Goal: Find specific page/section: Find specific page/section

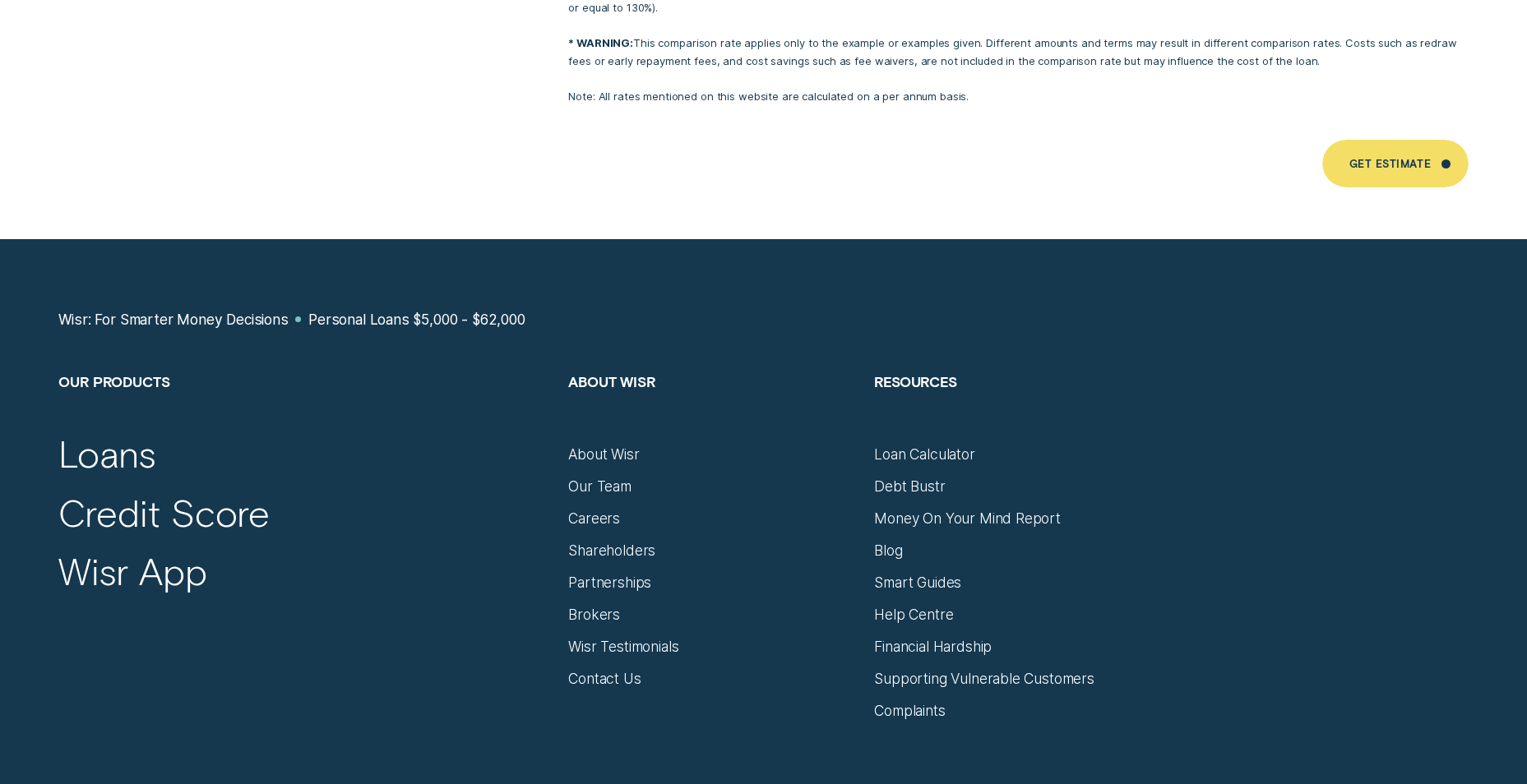
scroll to position [10852, 0]
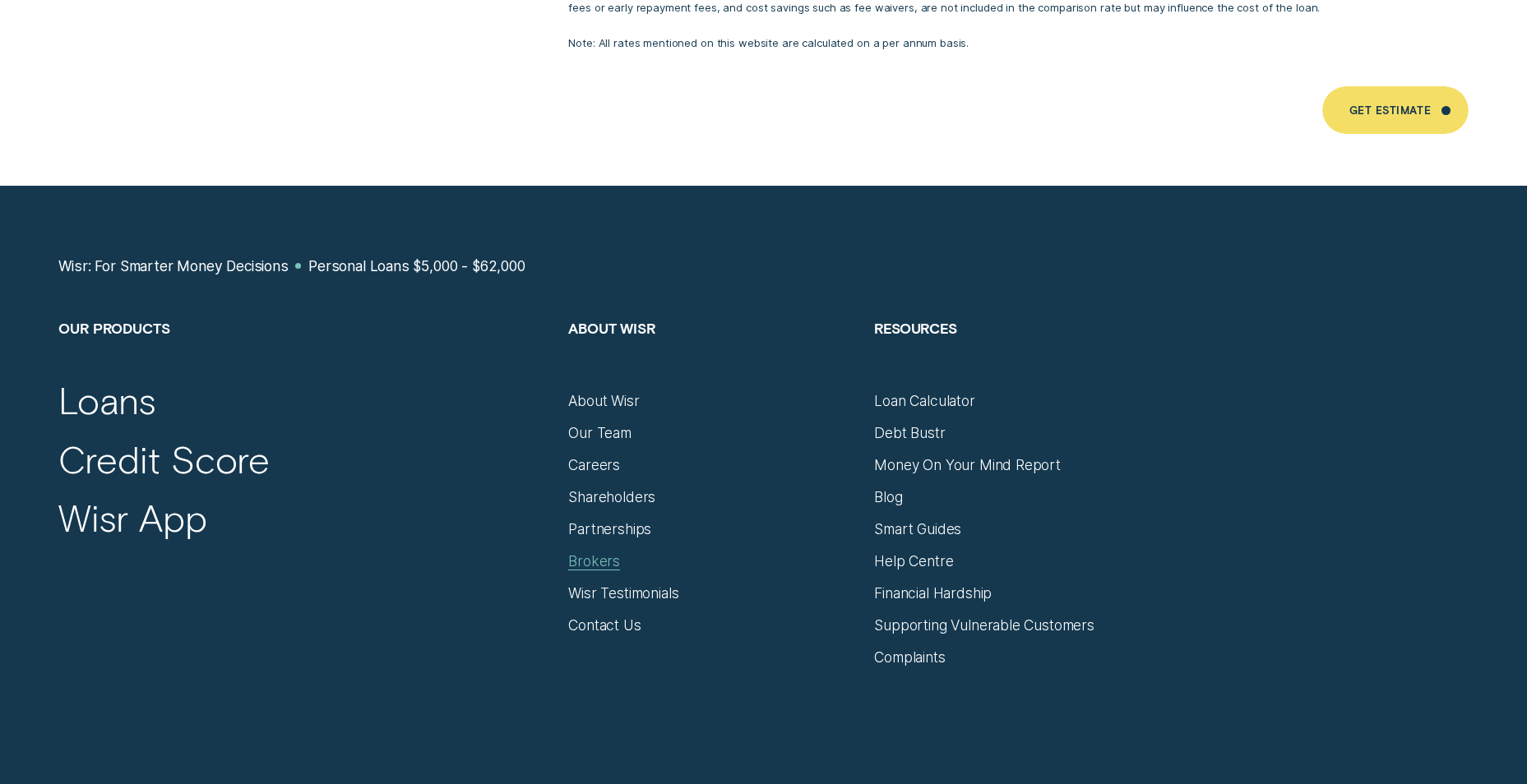
click at [598, 552] on div "Brokers" at bounding box center [594, 562] width 51 height 18
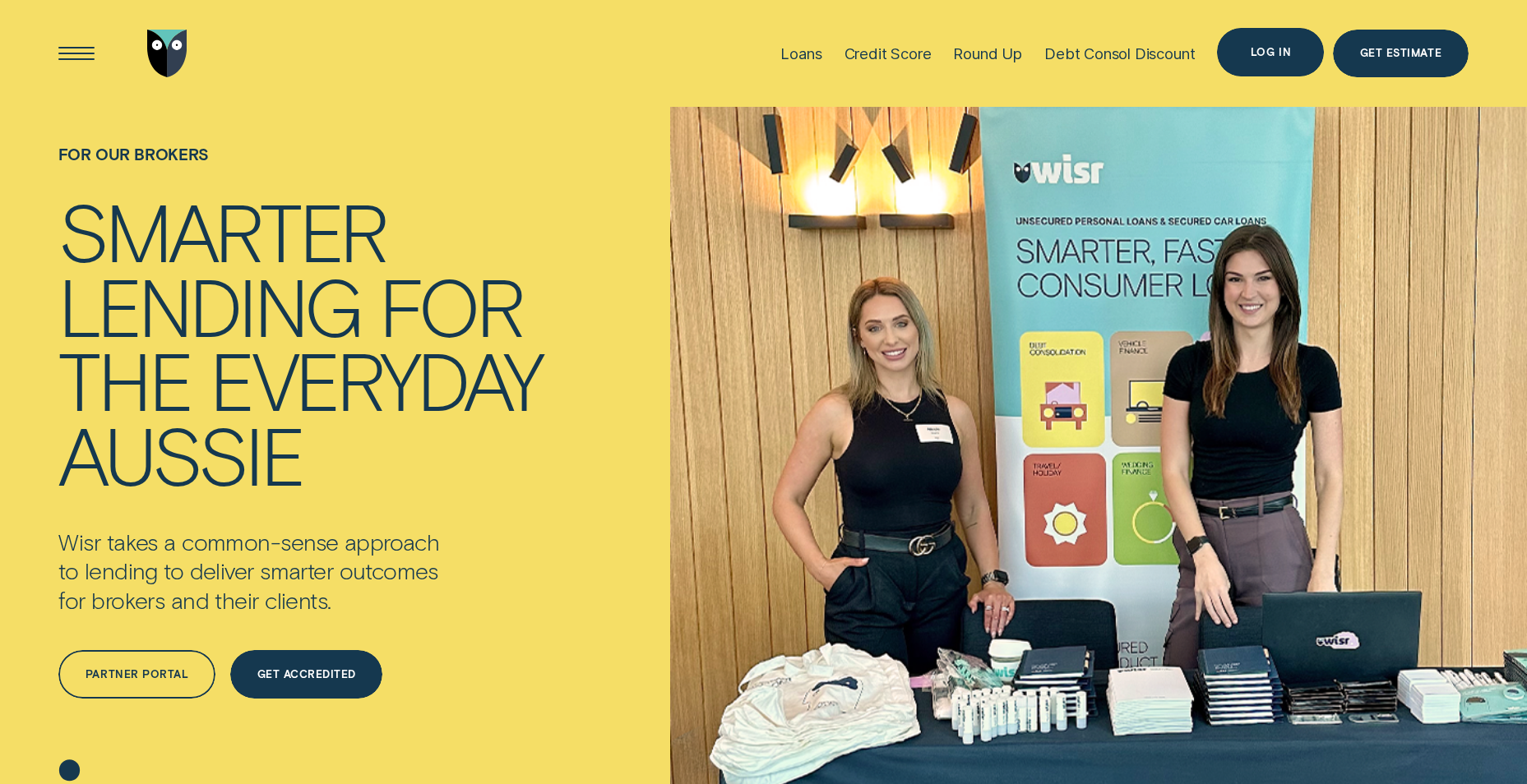
click at [1269, 53] on div "Log in" at bounding box center [1271, 52] width 40 height 9
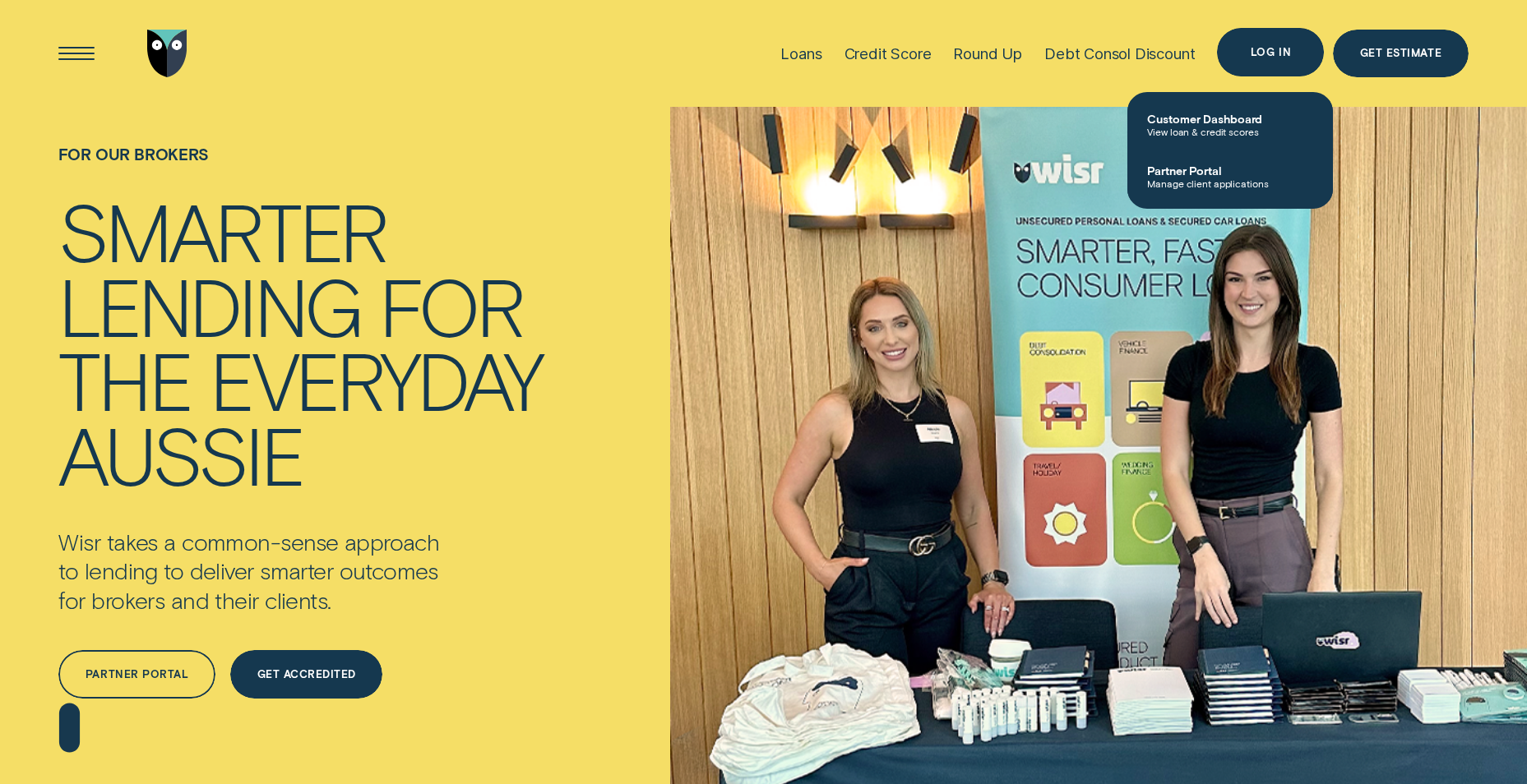
click at [1273, 53] on div "Log in" at bounding box center [1271, 52] width 40 height 9
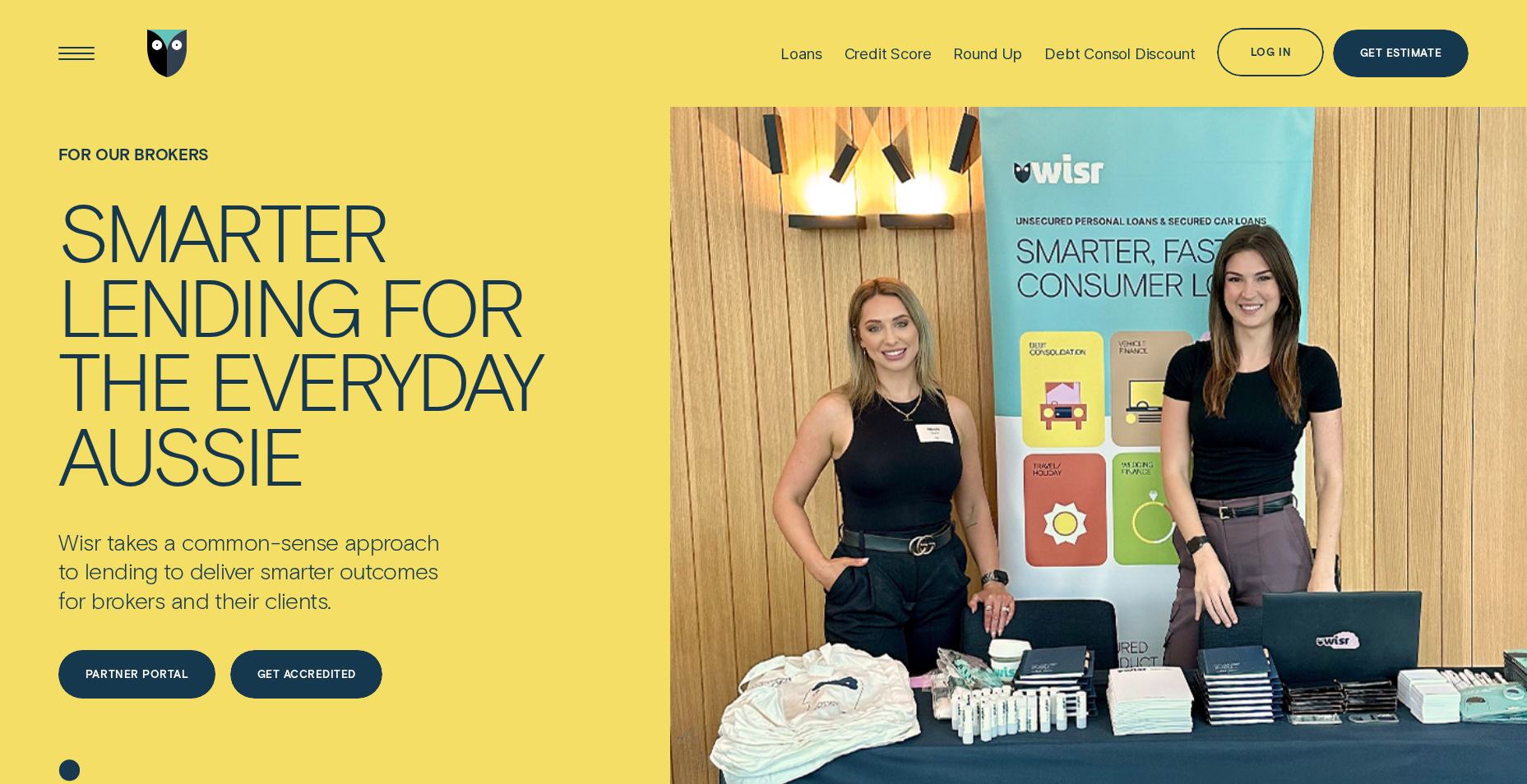
click at [108, 673] on div "Partner Portal" at bounding box center [137, 675] width 103 height 9
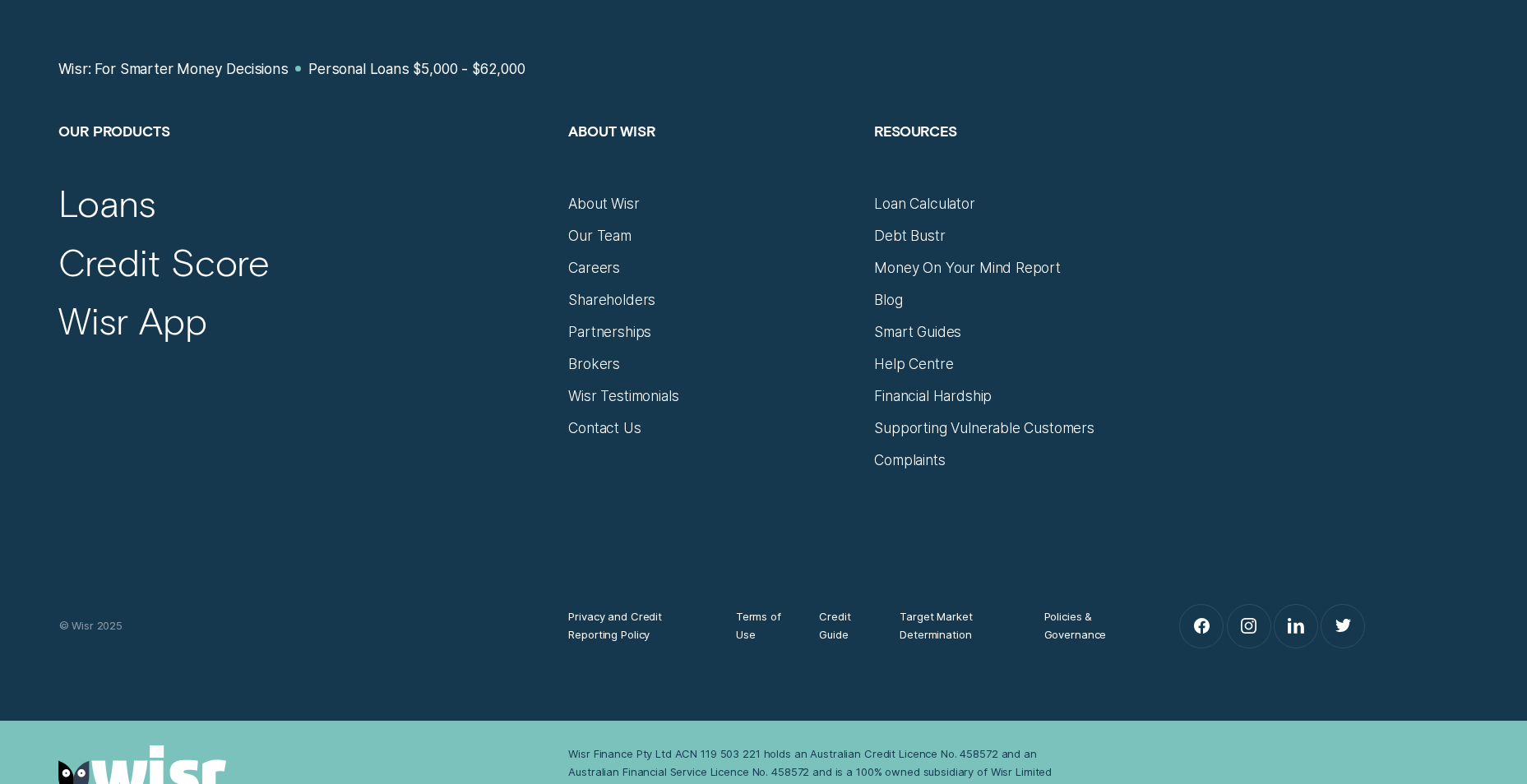
scroll to position [11173, 0]
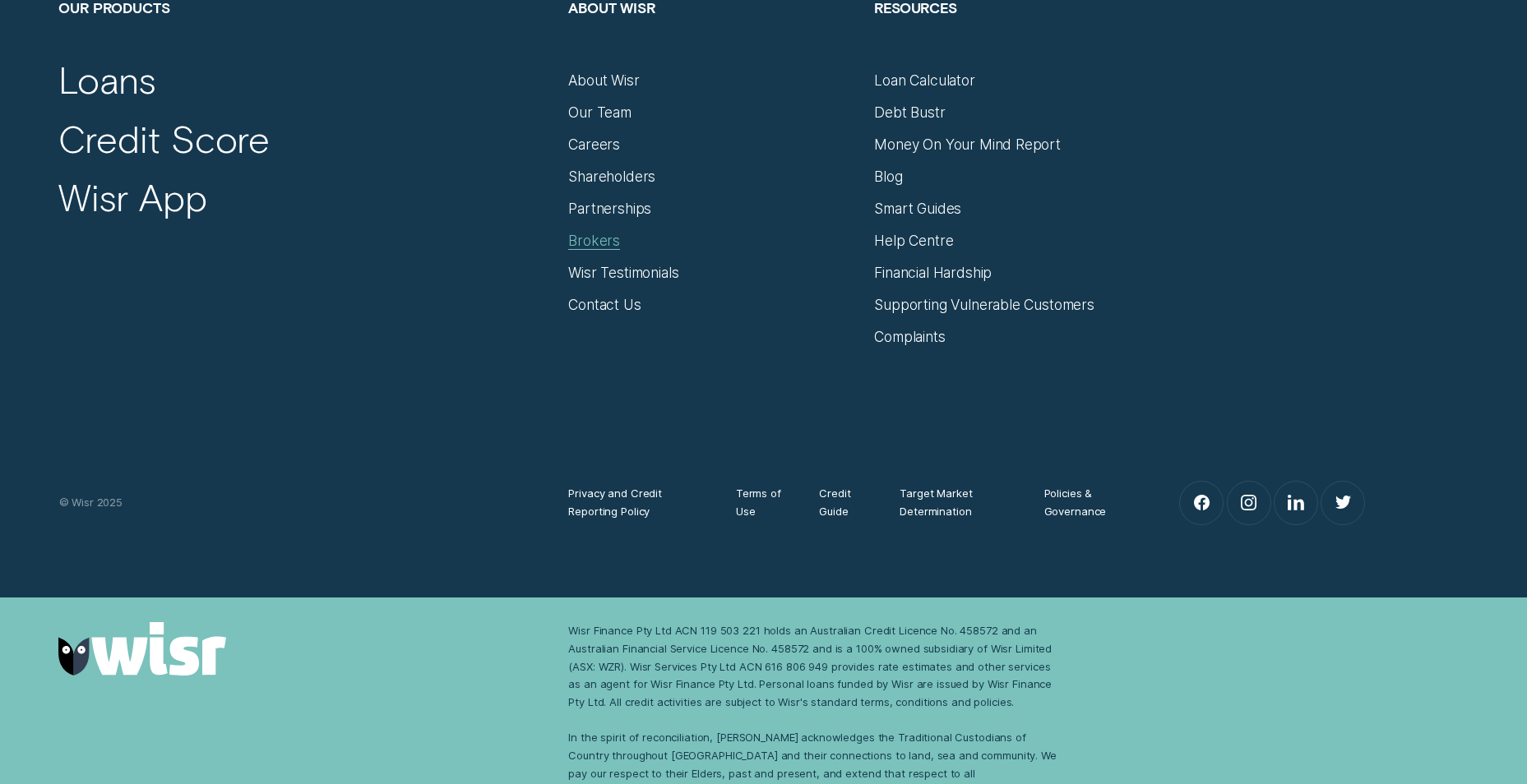
click at [597, 232] on div "Brokers" at bounding box center [594, 241] width 51 height 18
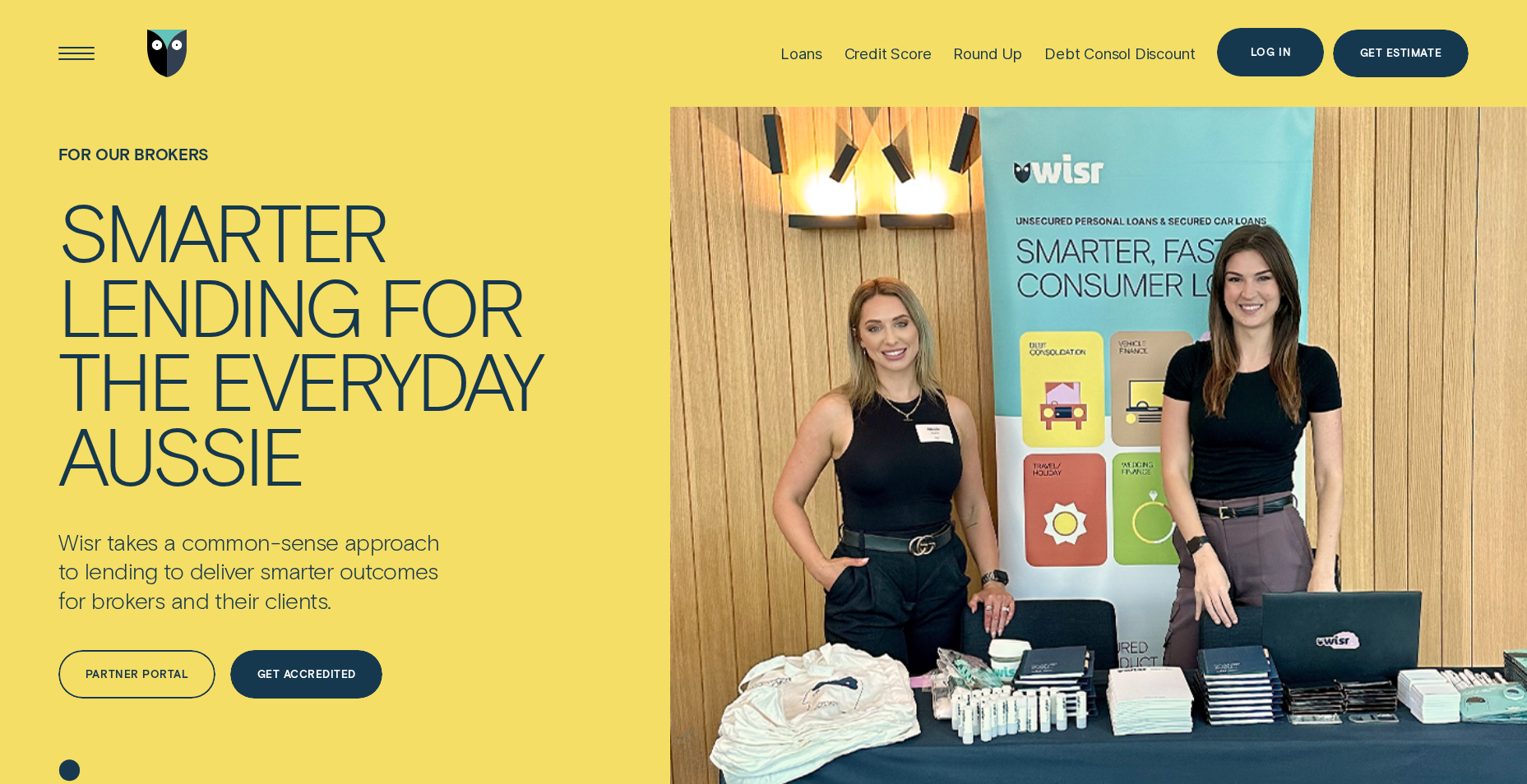
click at [1259, 48] on div "Log in" at bounding box center [1271, 52] width 40 height 9
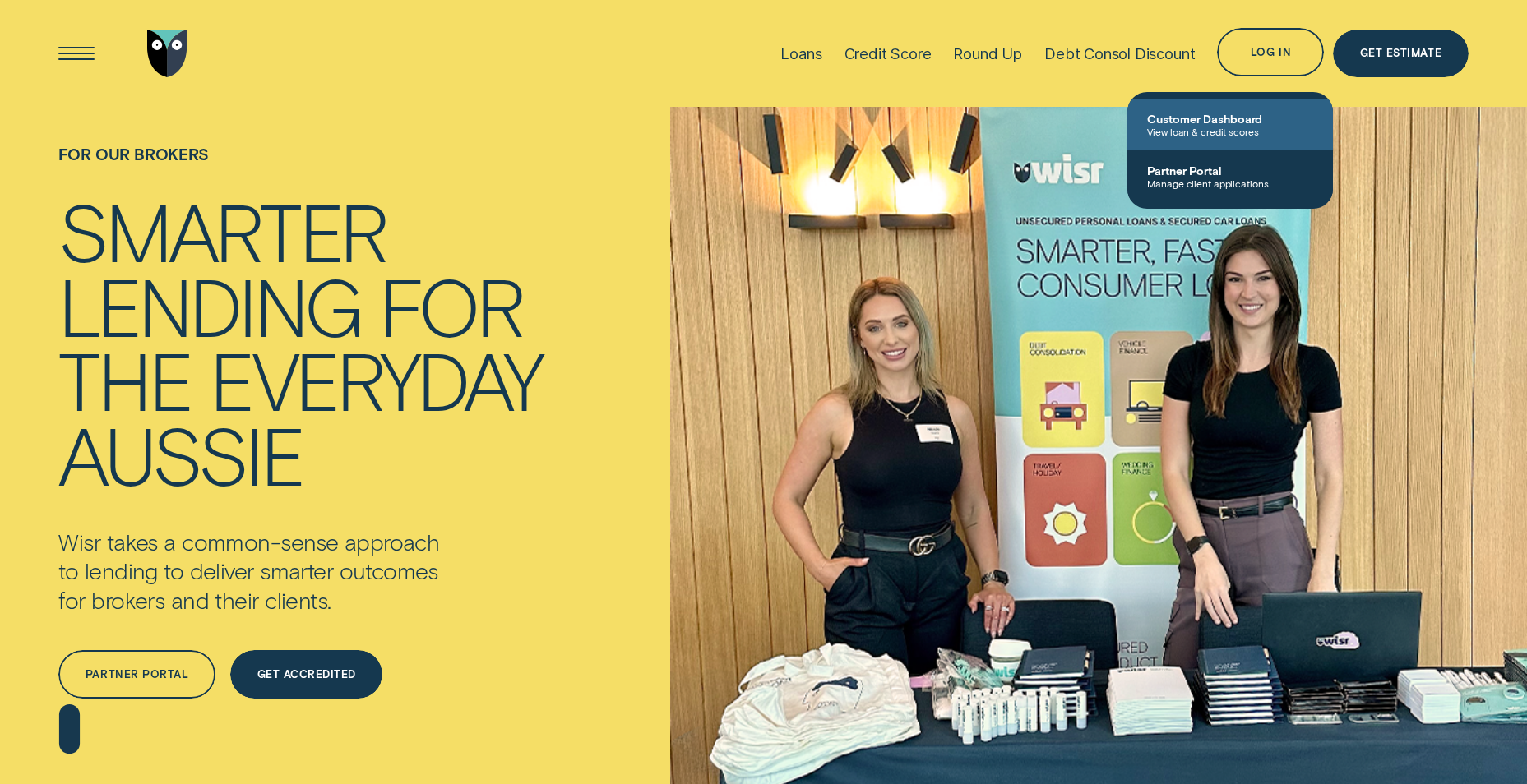
click at [1224, 116] on span "Customer Dashboard" at bounding box center [1230, 119] width 166 height 14
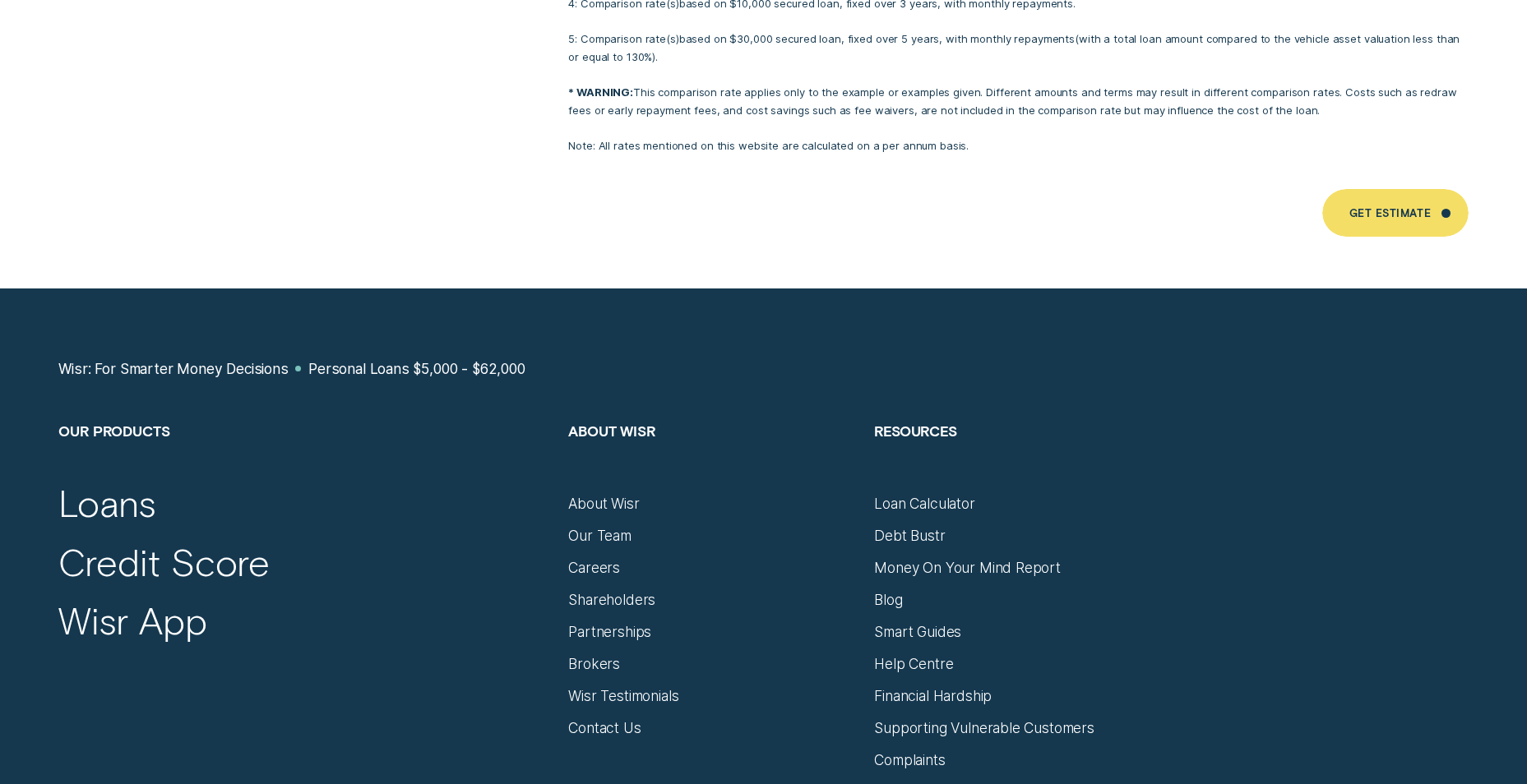
scroll to position [10852, 0]
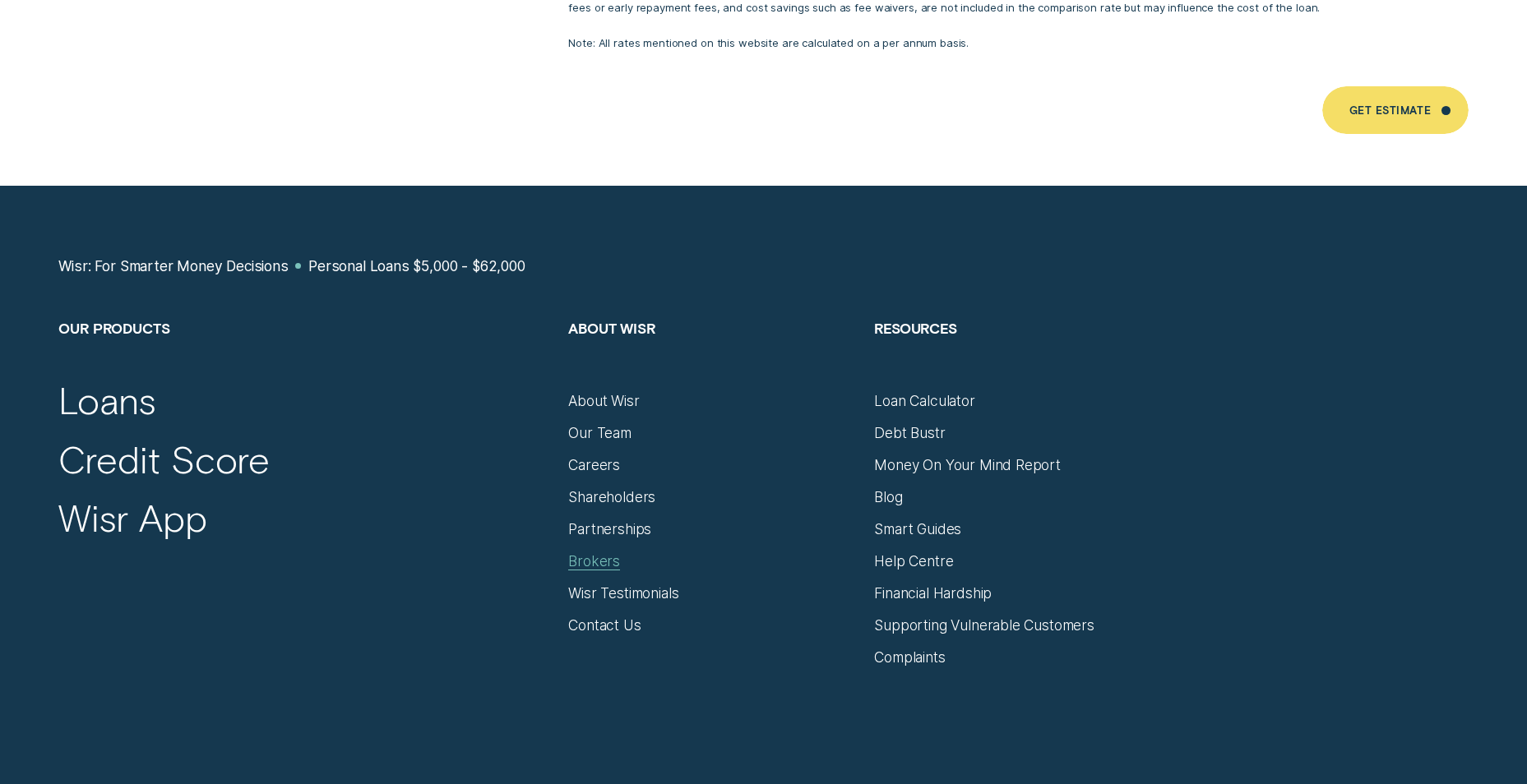
click at [612, 552] on div "Brokers" at bounding box center [594, 562] width 51 height 18
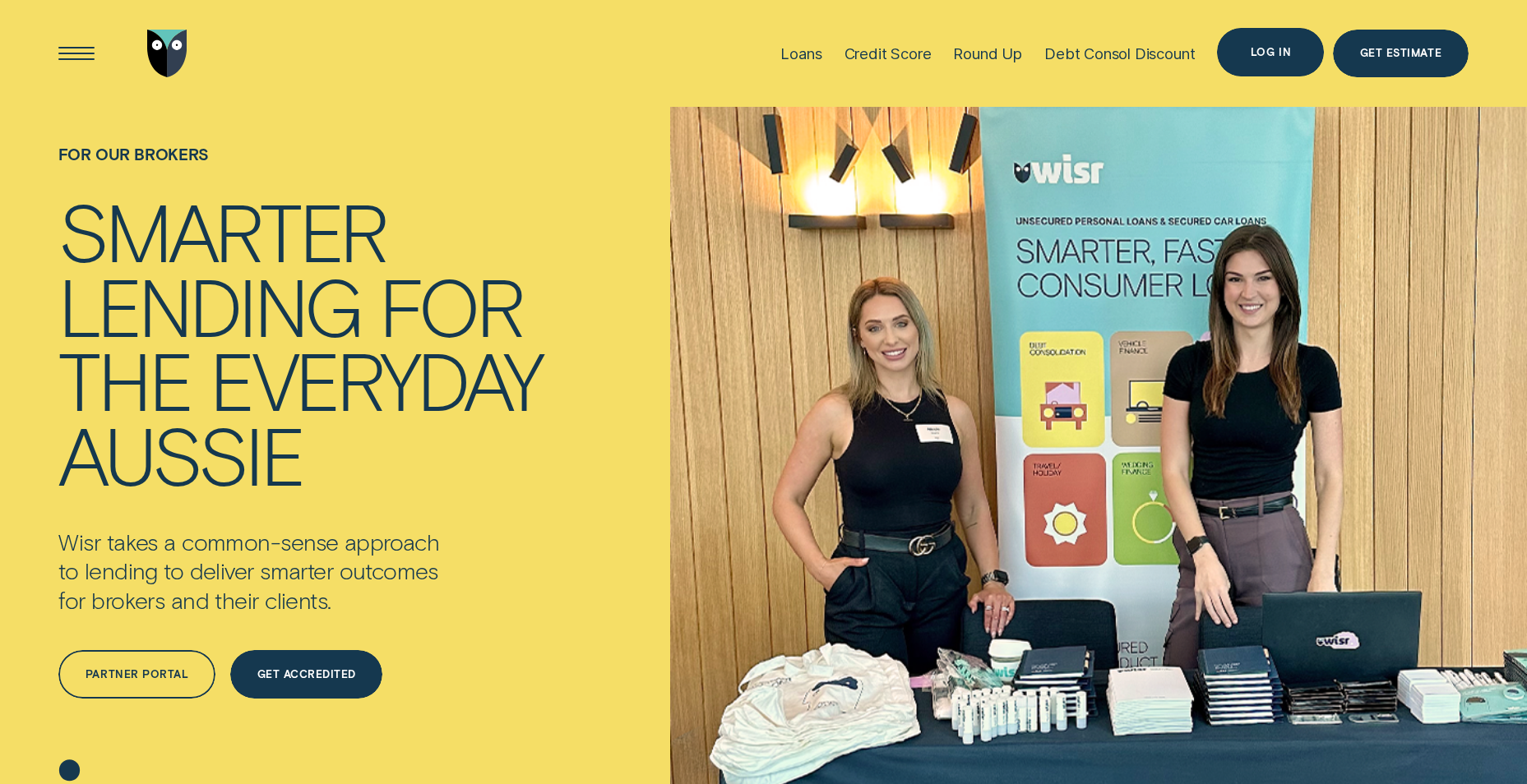
click at [1269, 48] on div "Log in" at bounding box center [1271, 52] width 40 height 9
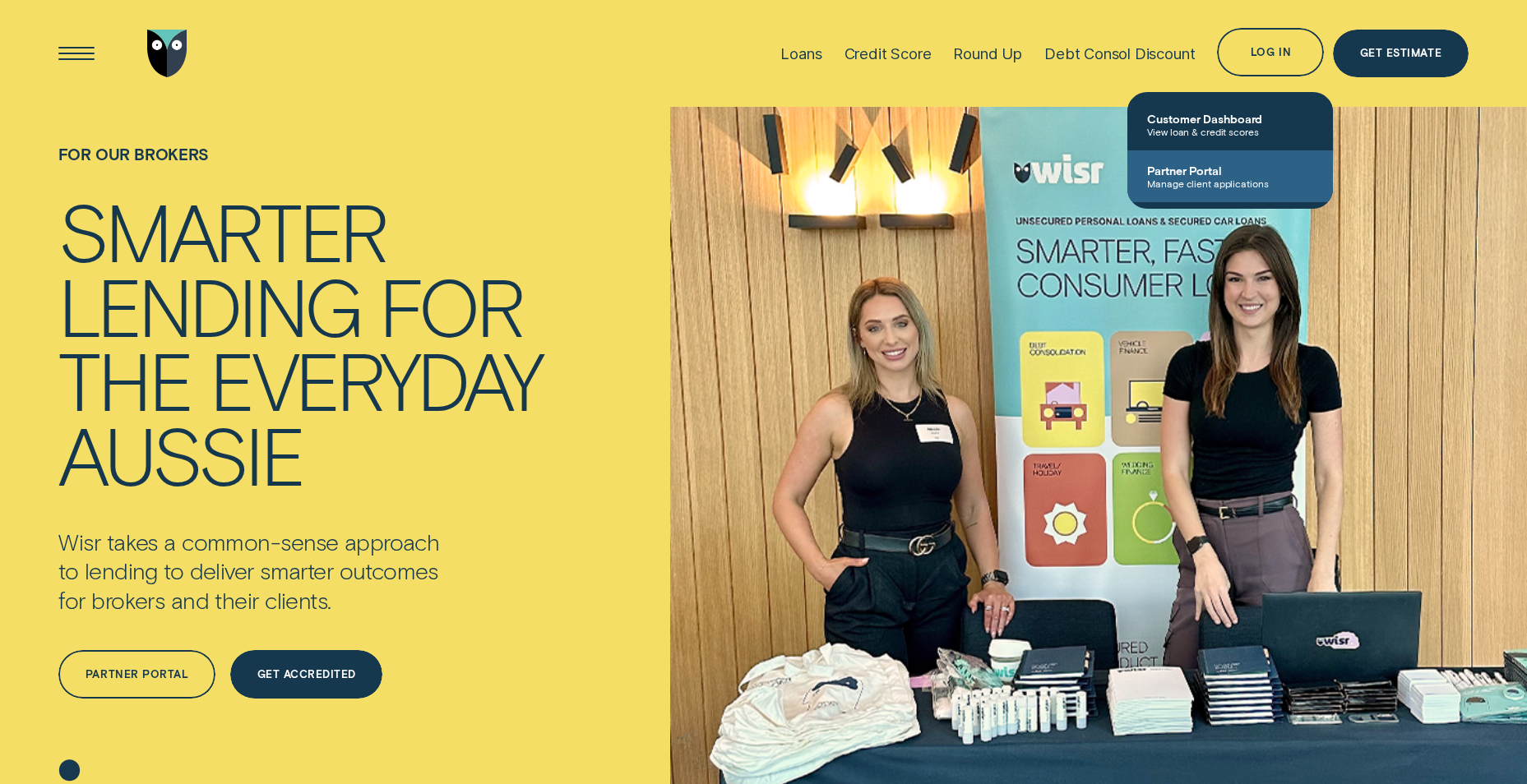
click at [1192, 173] on span "Partner Portal" at bounding box center [1230, 170] width 166 height 14
